Goal: Task Accomplishment & Management: Use online tool/utility

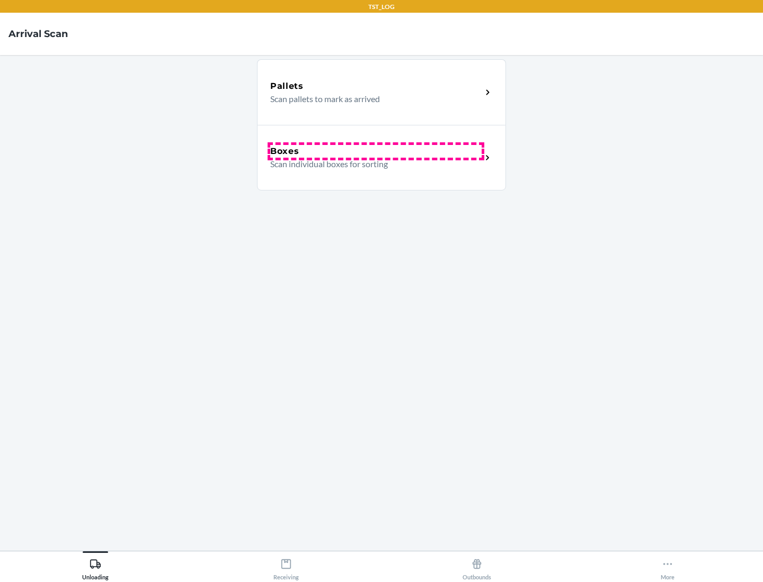
click at [375, 151] on div "Boxes" at bounding box center [375, 151] width 211 height 13
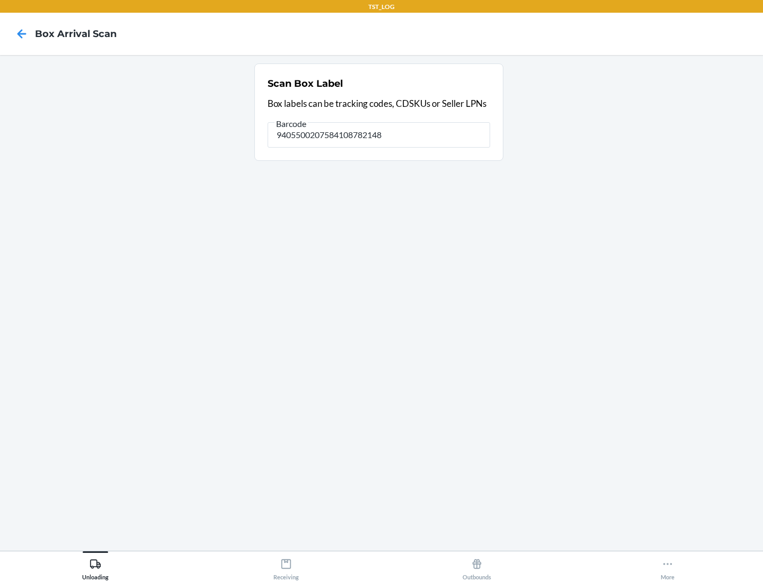
type input "9405500207584108782148"
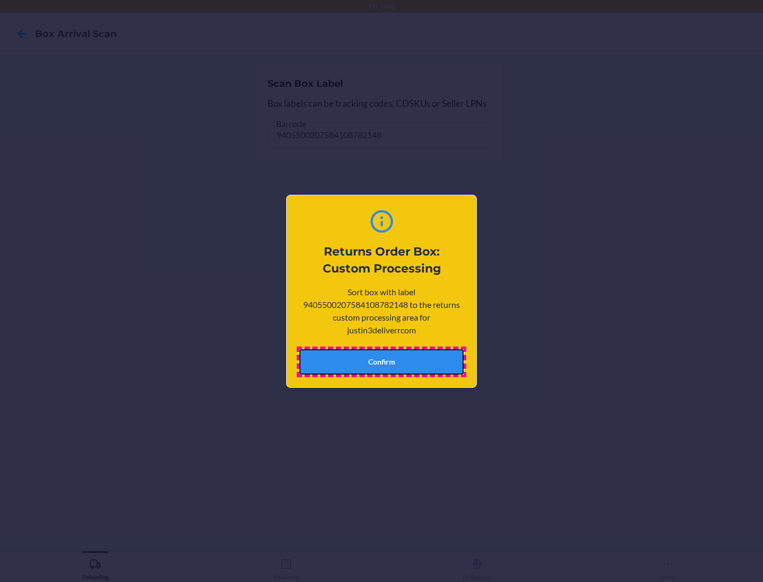
click at [381, 362] on button "Confirm" at bounding box center [381, 361] width 164 height 25
